Goal: Find specific page/section: Locate a particular part of the current website

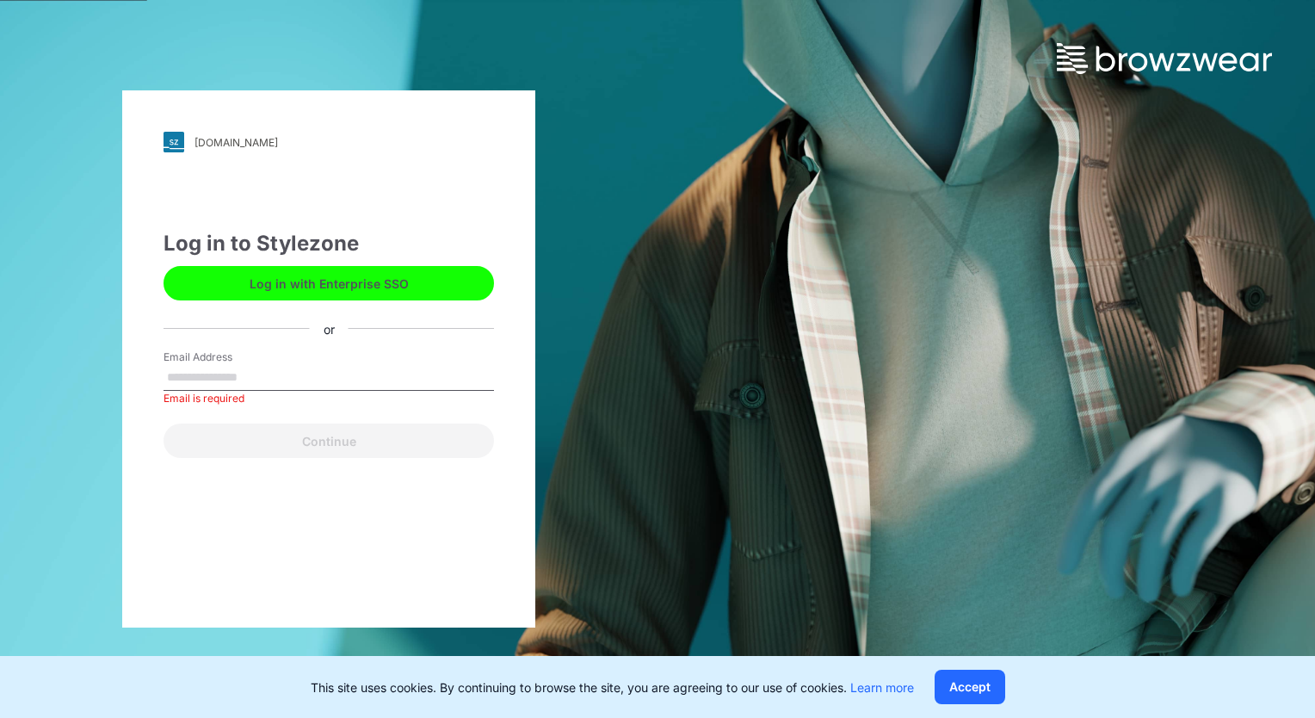
click at [339, 288] on button "Log in with Enterprise SSO" at bounding box center [329, 283] width 330 height 34
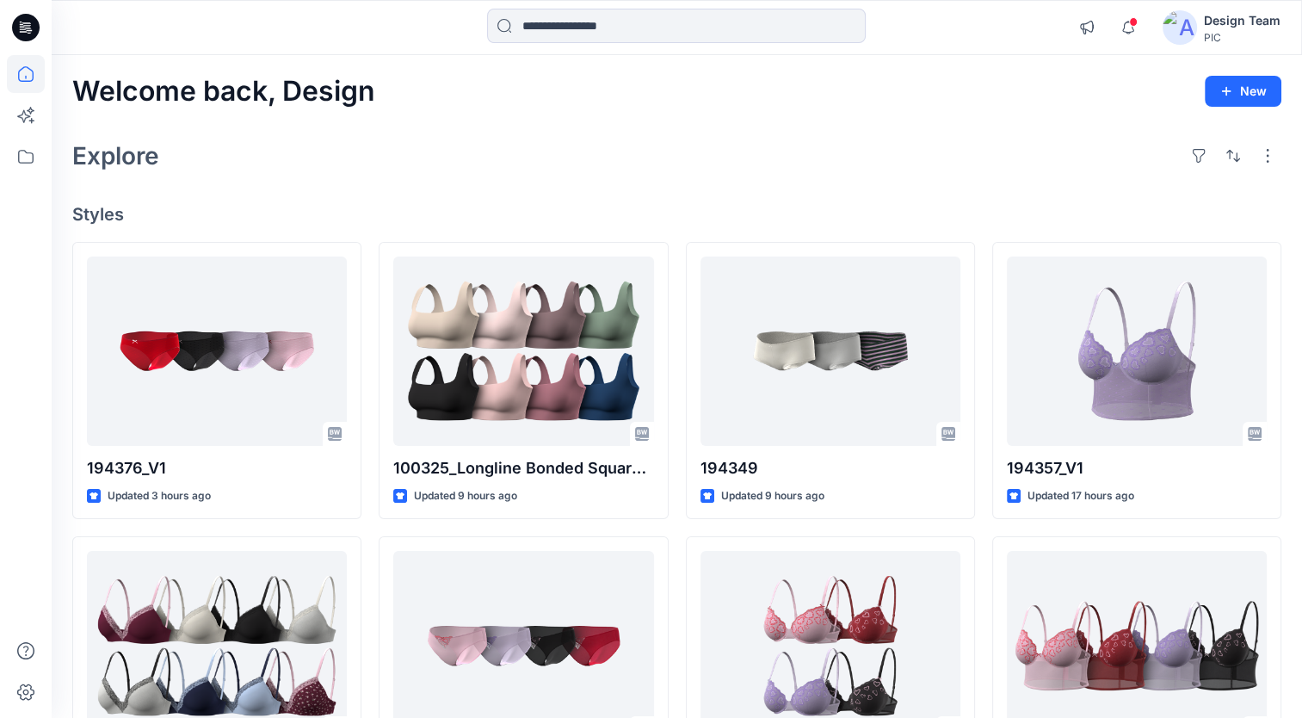
click at [1299, 462] on div "Welcome back, Design New Explore Styles 194376_V1 Updated 3 hours ago 194429 Up…" at bounding box center [677, 623] width 1251 height 1136
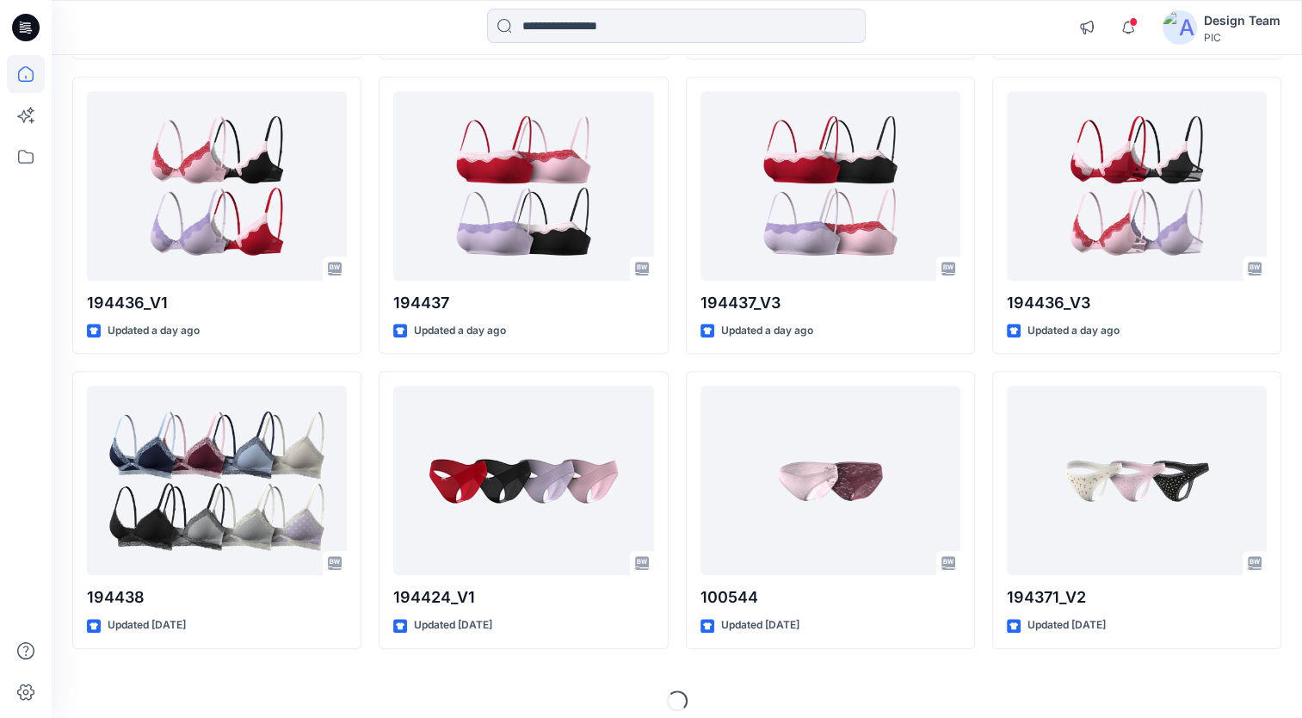
scroll to position [1355, 0]
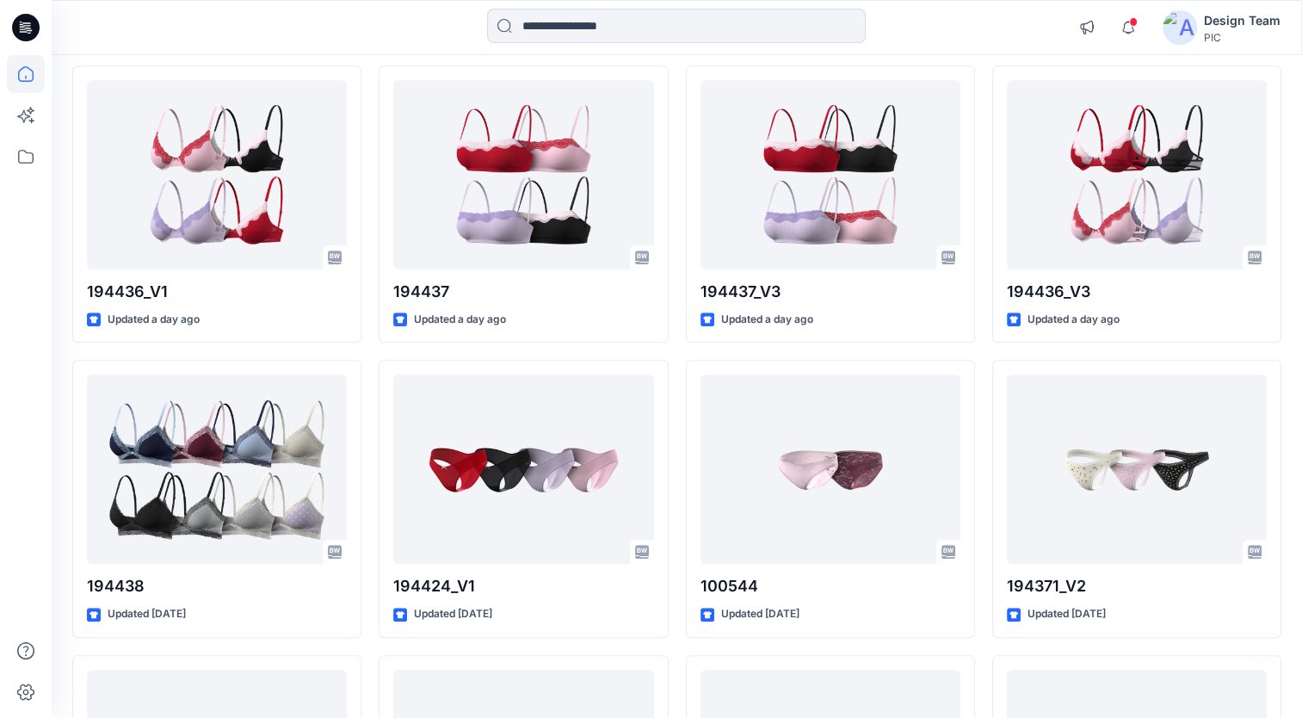
click at [1297, 584] on div "Welcome back, Design New Explore Styles 194376_V1 Updated 3 hours ago 194429 Up…" at bounding box center [677, 152] width 1251 height 2905
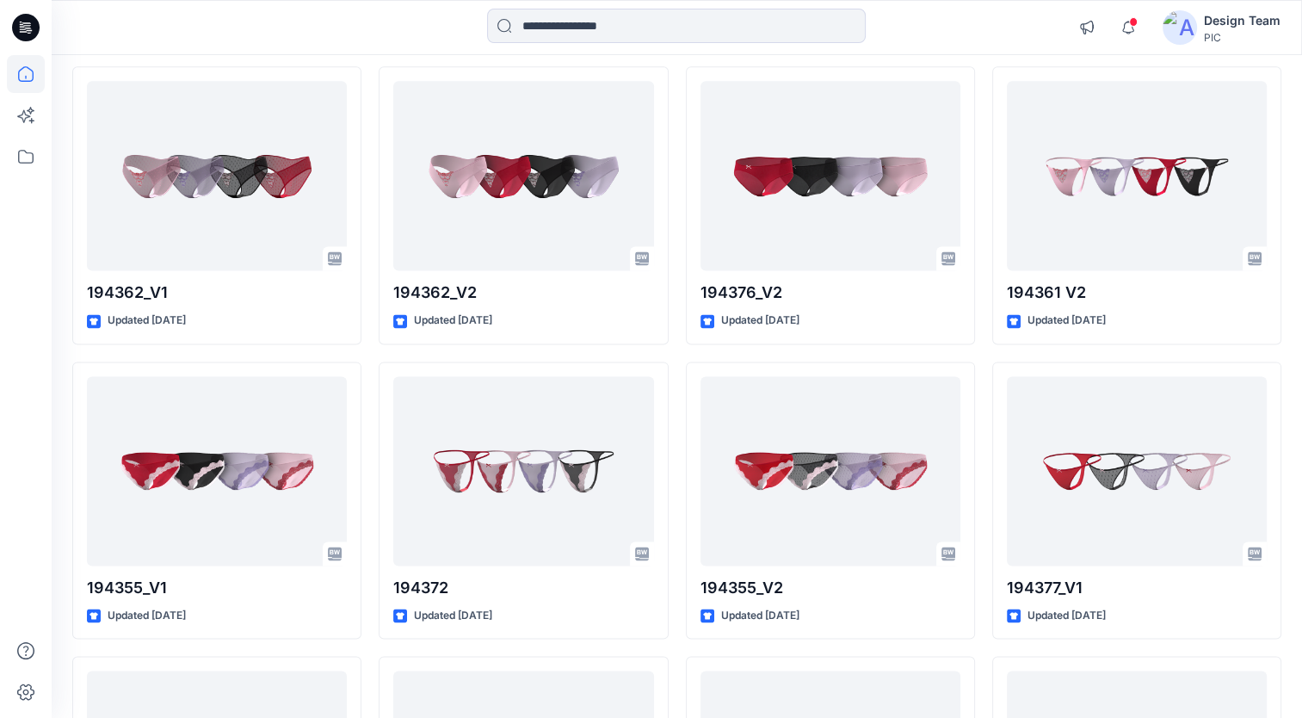
scroll to position [1611, 0]
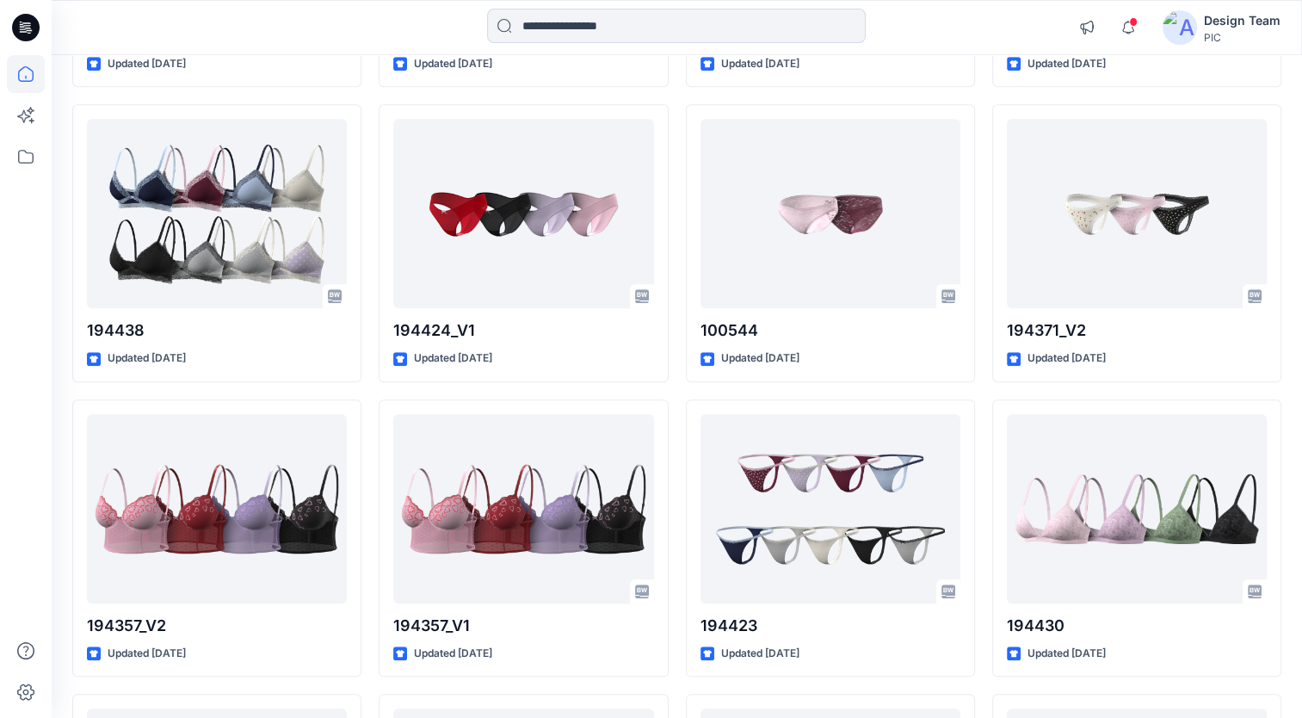
click at [1300, 571] on div "Welcome back, Design New Explore Styles 194376_V1 Updated 4 hours ago 194429 Up…" at bounding box center [677, 338] width 1251 height 3789
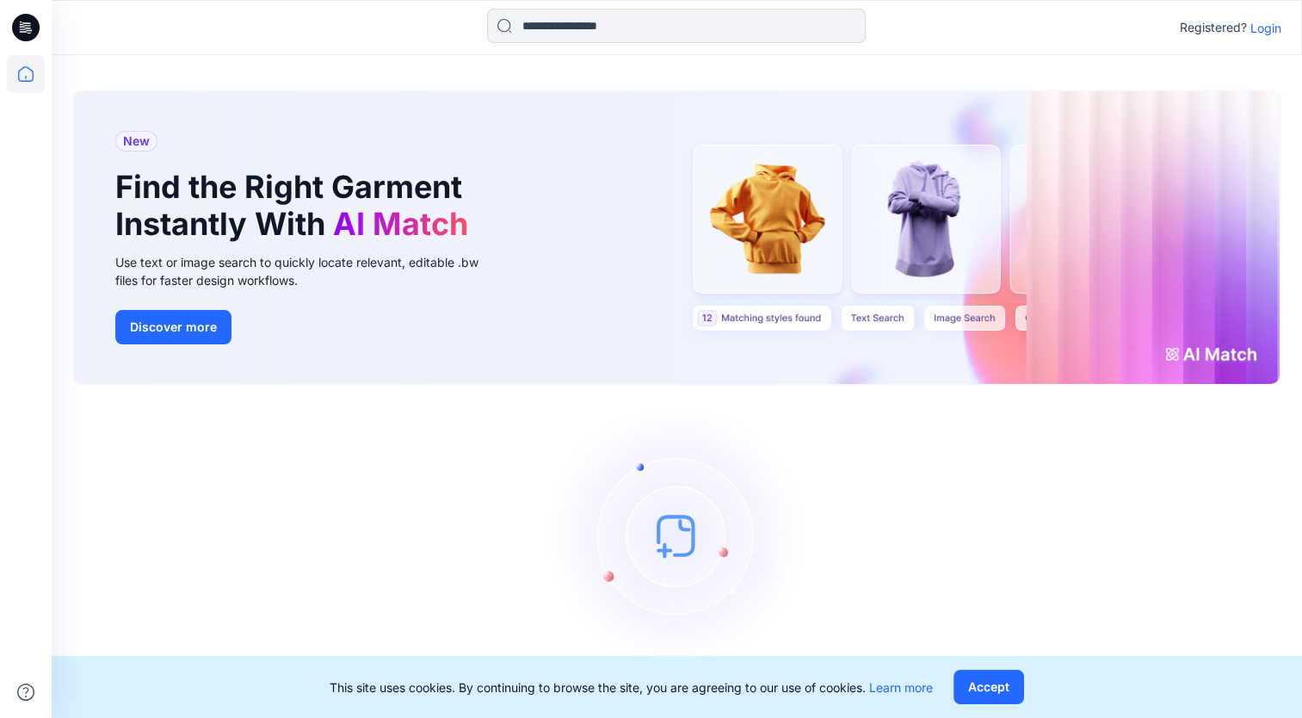
click at [1259, 33] on p "Login" at bounding box center [1266, 28] width 31 height 18
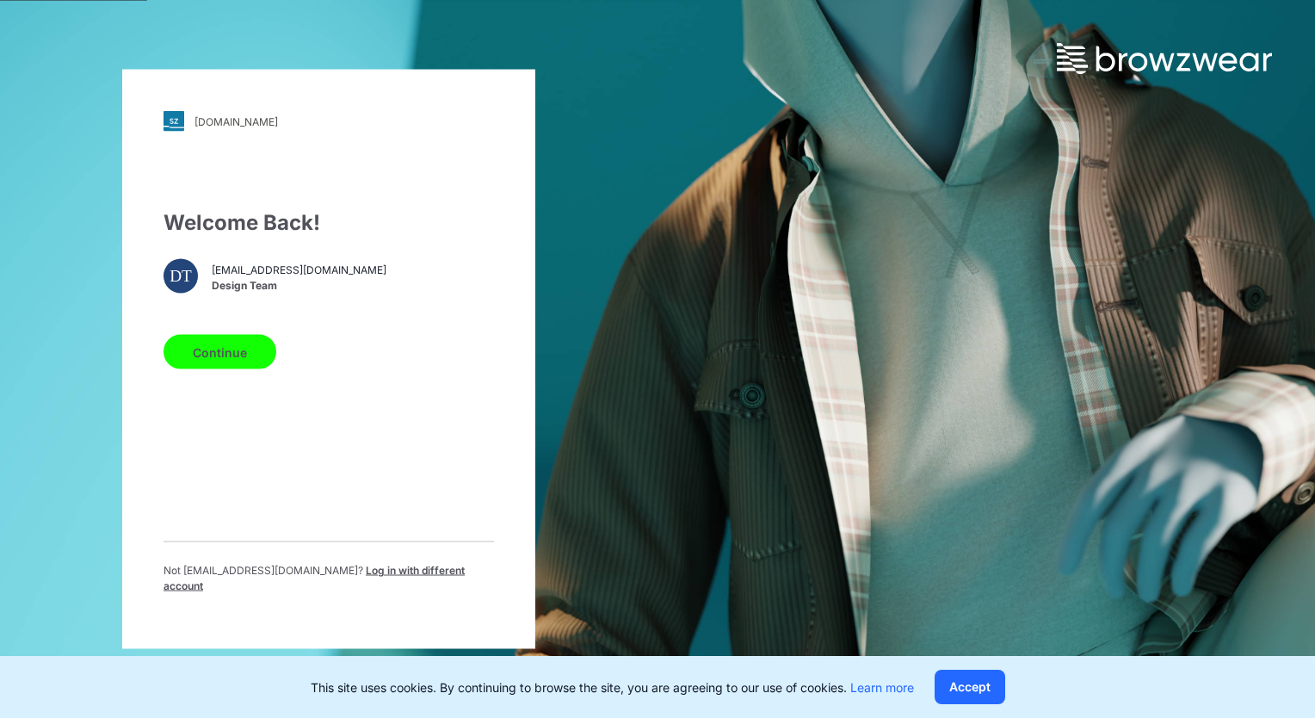
click at [219, 355] on button "Continue" at bounding box center [220, 352] width 113 height 34
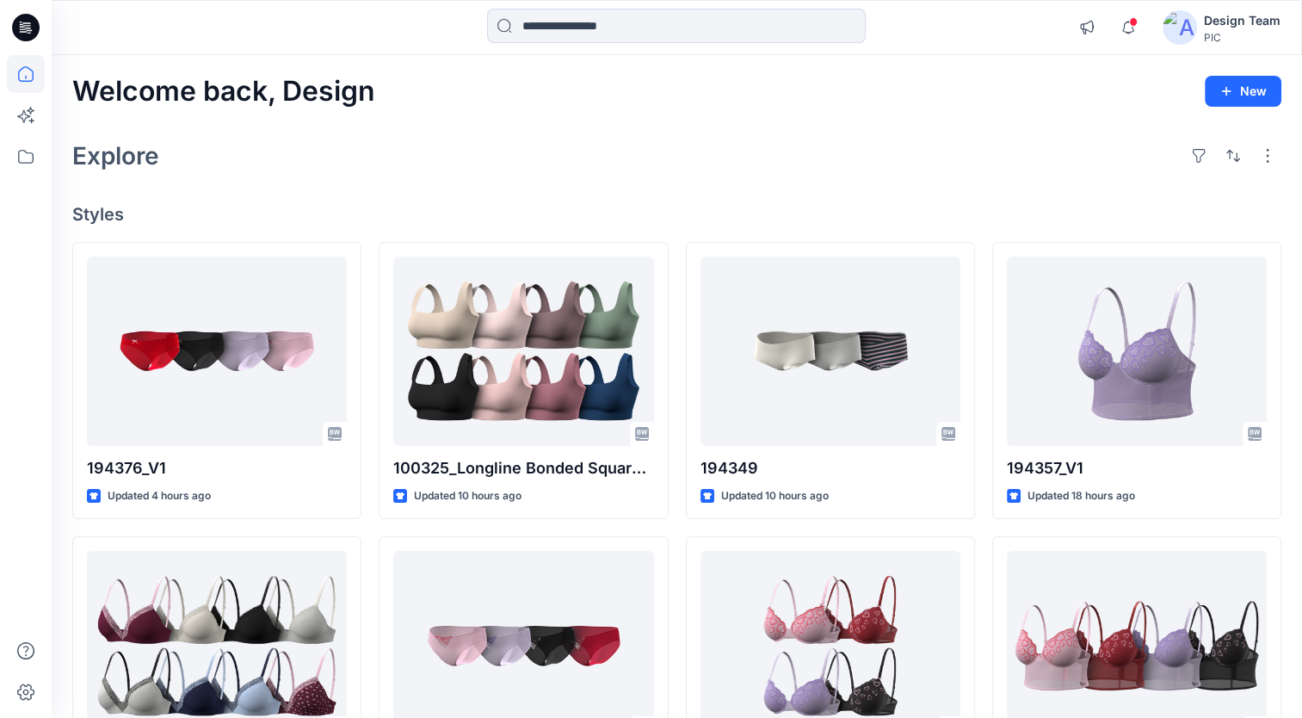
scroll to position [472, 0]
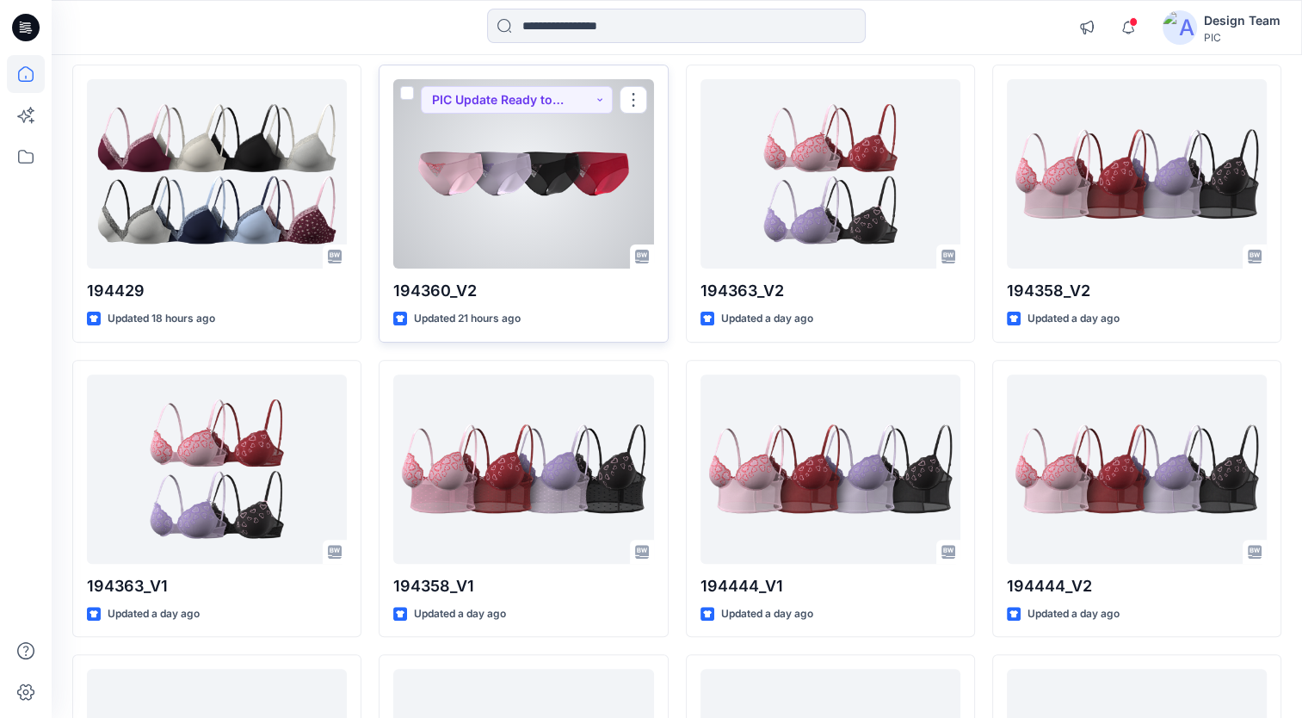
click at [590, 232] on div at bounding box center [523, 173] width 260 height 189
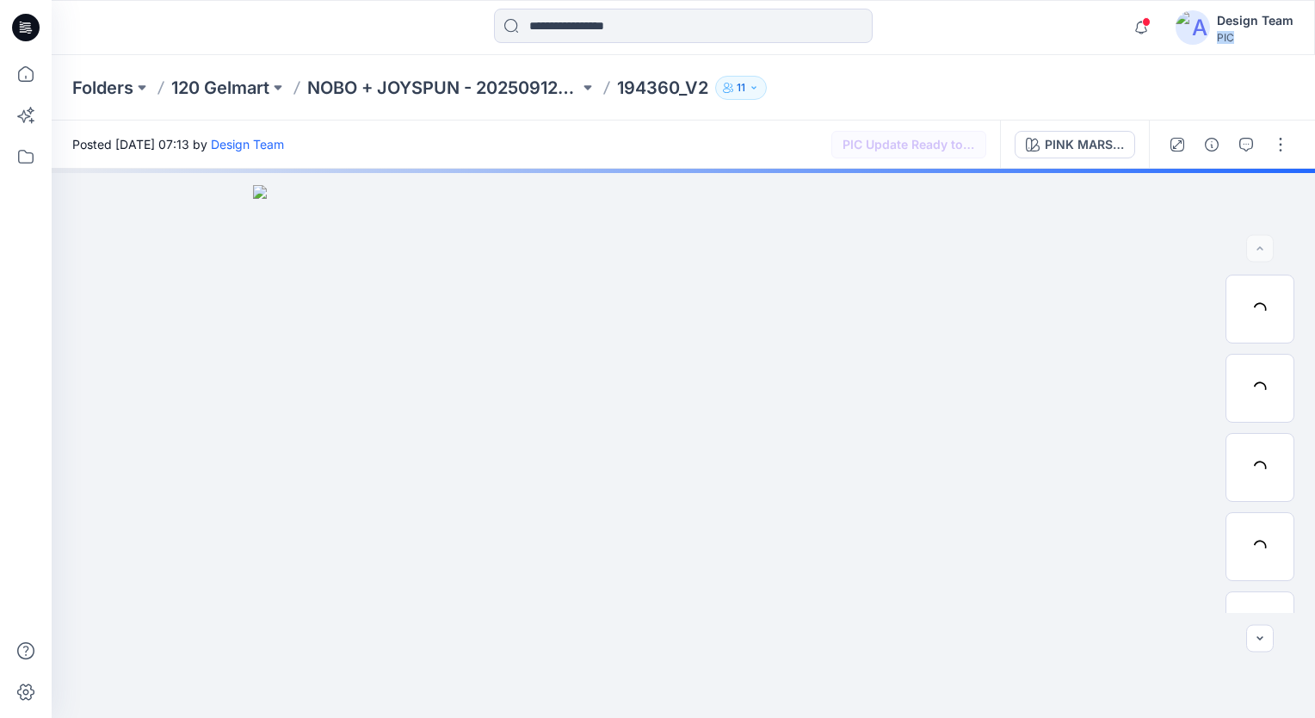
drag, startPoint x: 590, startPoint y: 232, endPoint x: 460, endPoint y: 67, distance: 210.8
click at [460, 67] on div "Folders 120 Gelmart NOBO + JOYSPUN - 20250912_120_GC 194360_V2 11 Posted [DATE]…" at bounding box center [683, 386] width 1263 height 663
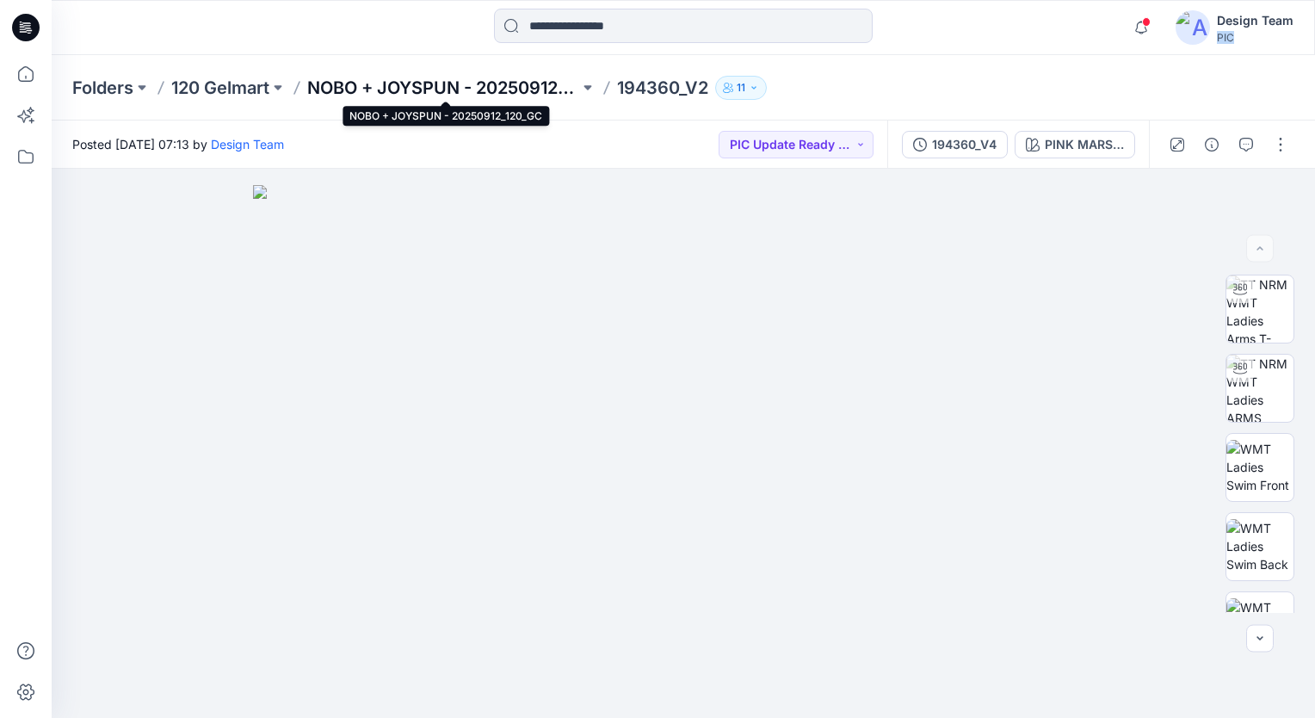
click at [401, 85] on p "NOBO + JOYSPUN - 20250912_120_GC" at bounding box center [443, 88] width 272 height 24
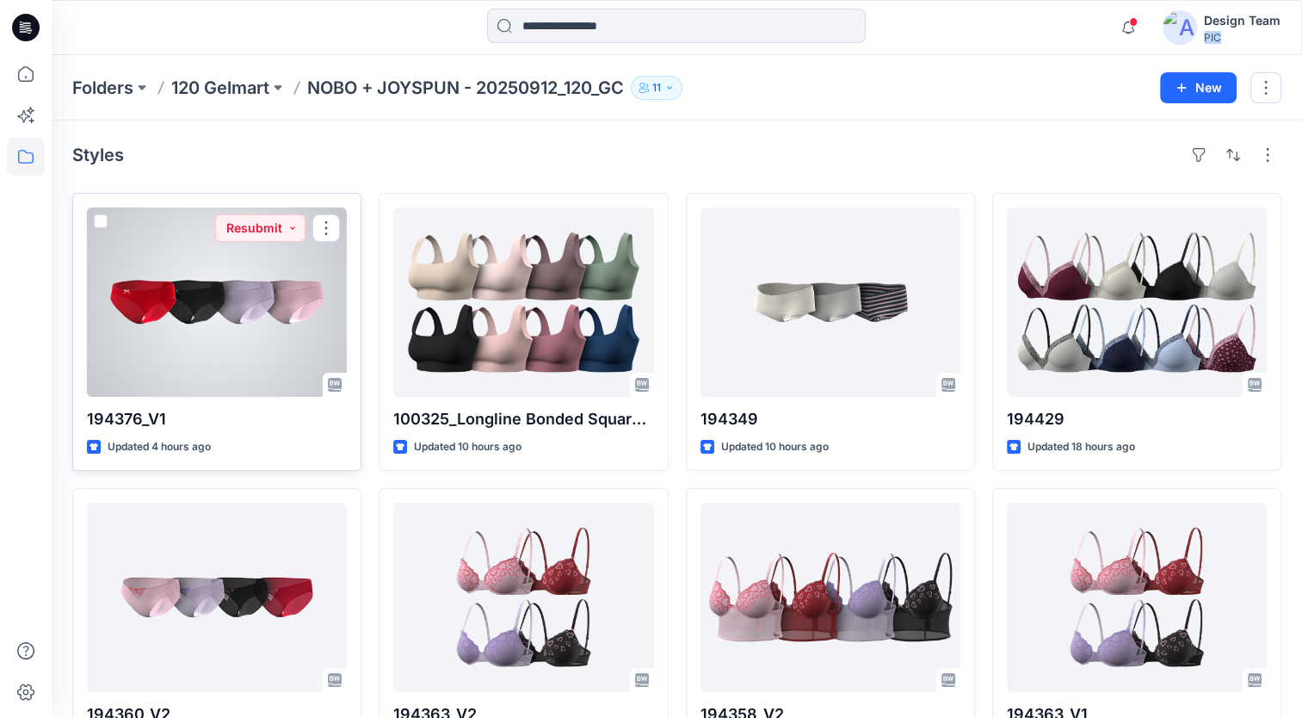
click at [228, 360] on div at bounding box center [217, 301] width 260 height 189
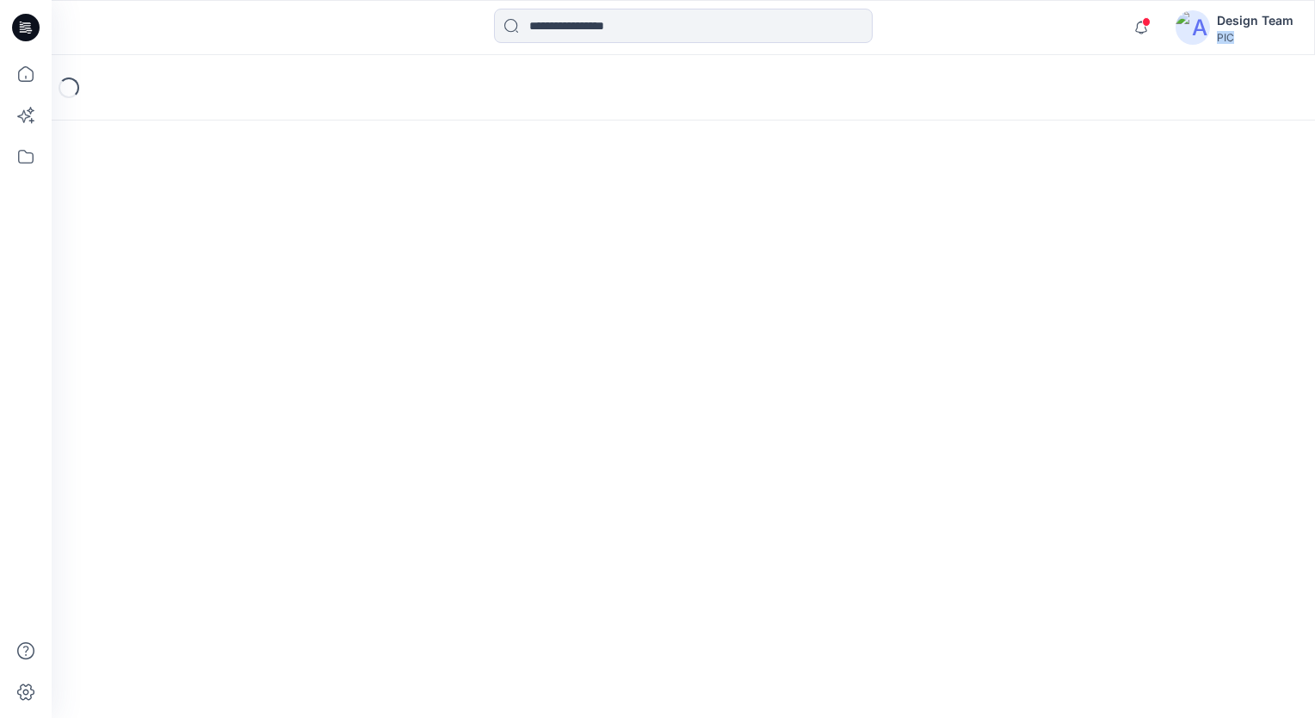
click at [228, 360] on div "Loading..." at bounding box center [683, 386] width 1263 height 663
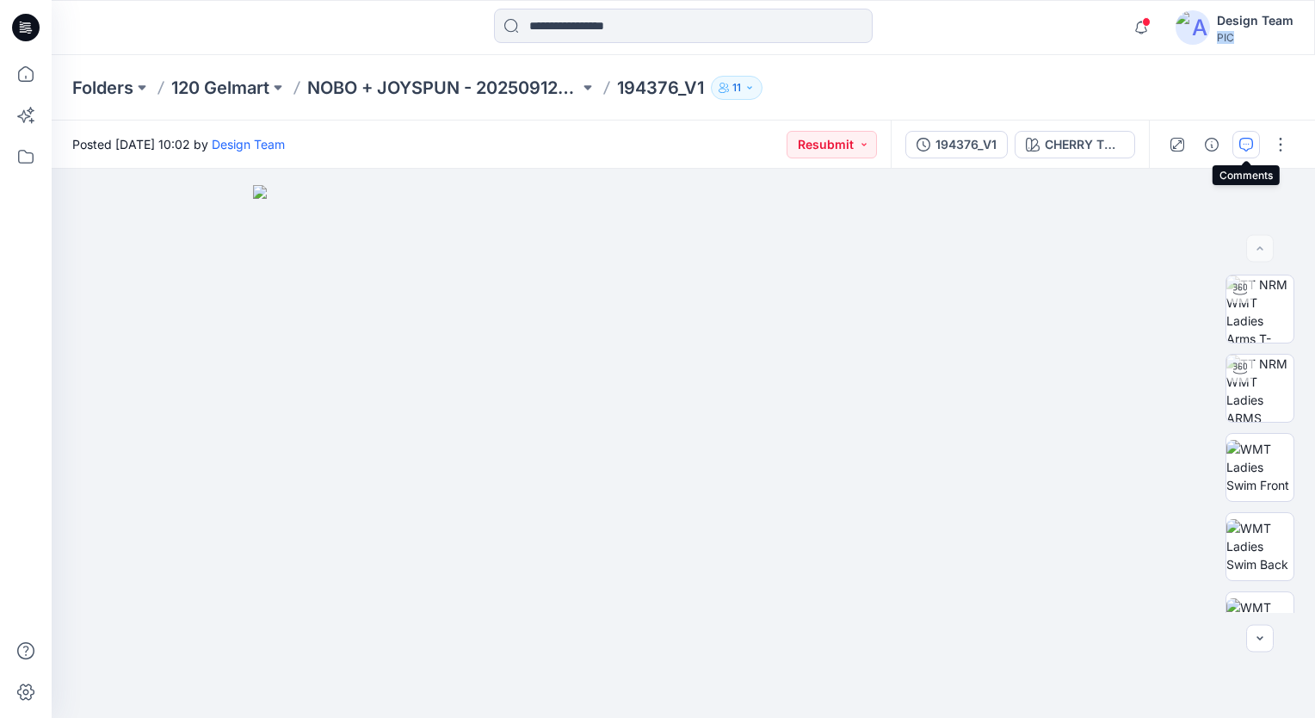
click at [1244, 143] on icon "button" at bounding box center [1247, 143] width 6 height 1
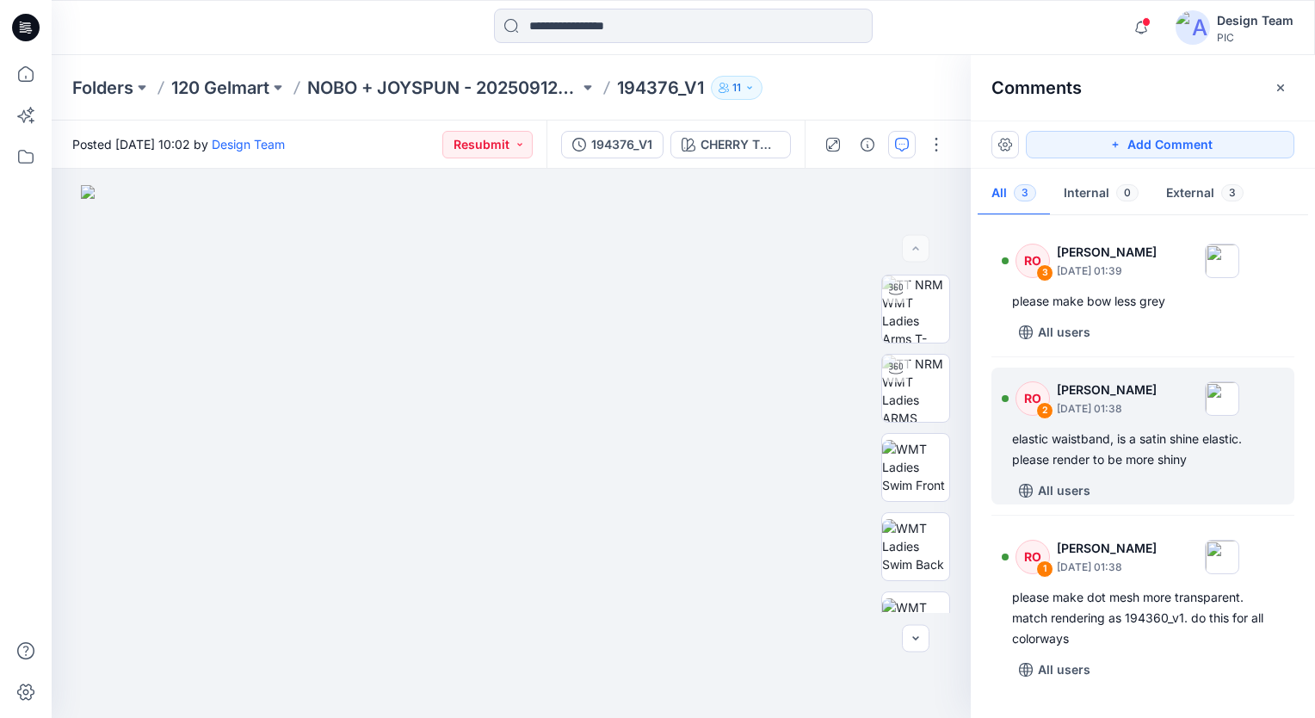
drag, startPoint x: 1314, startPoint y: 288, endPoint x: 1154, endPoint y: 457, distance: 232.5
click at [1154, 457] on div "RO 3 [PERSON_NAME] [DATE] 01:39 please make bow less grey All users RO 2 [PERSO…" at bounding box center [1143, 461] width 344 height 485
